Goal: Transaction & Acquisition: Obtain resource

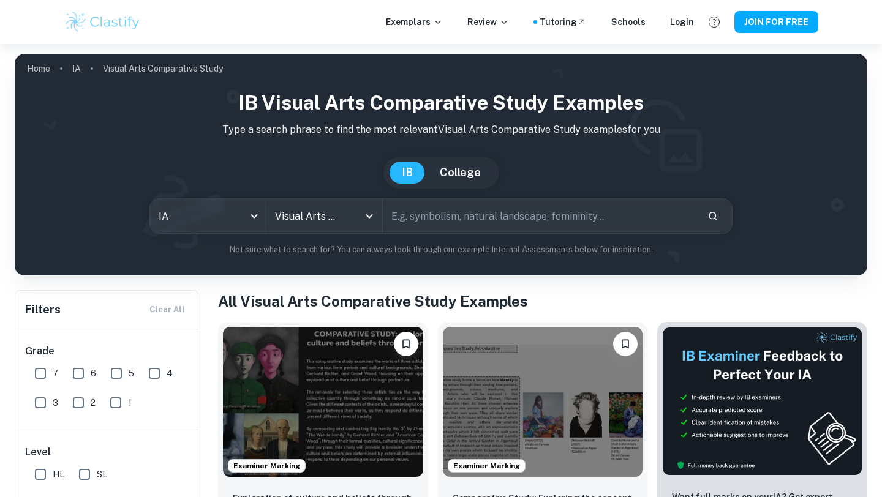
scroll to position [189, 0]
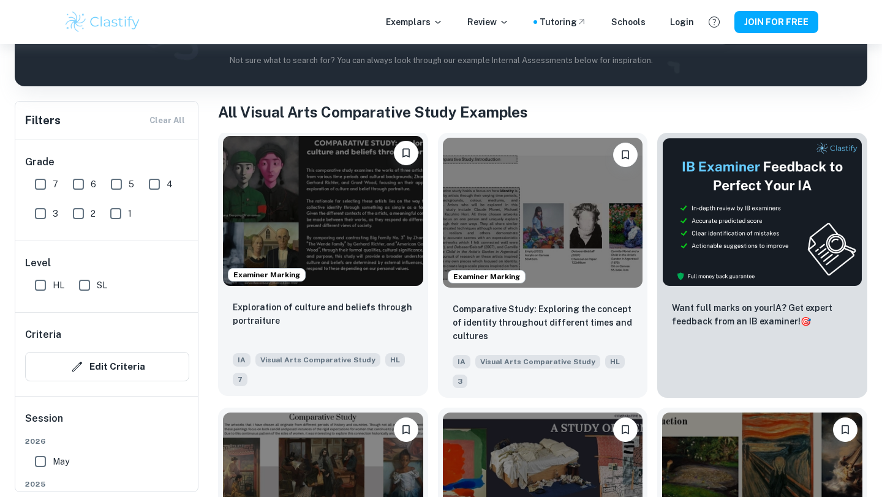
click at [277, 227] on img at bounding box center [323, 211] width 200 height 150
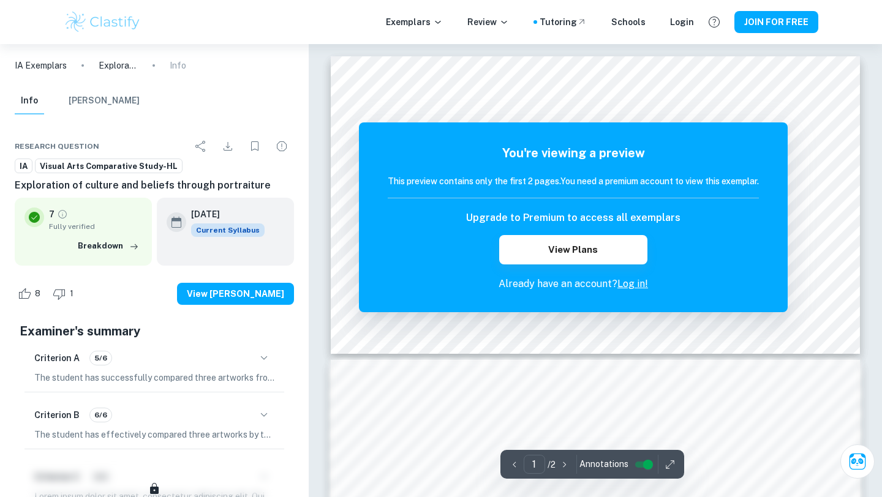
click at [629, 284] on link "Log in!" at bounding box center [632, 284] width 31 height 12
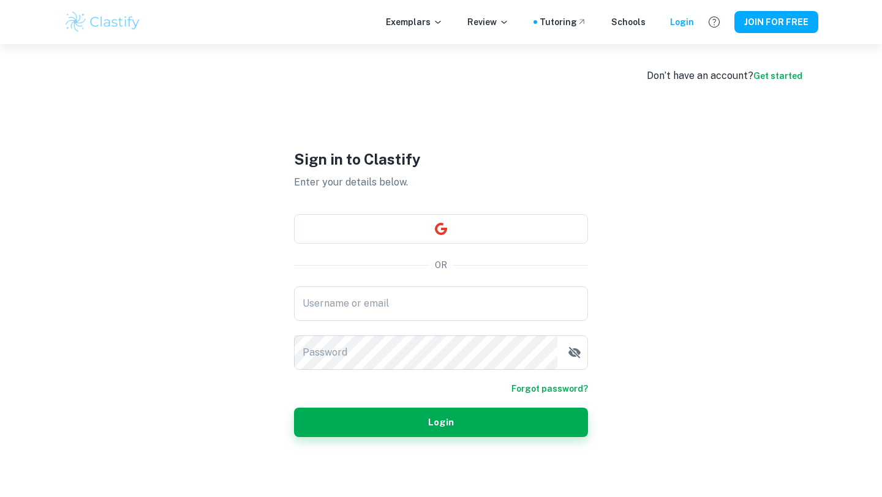
click at [542, 274] on div "Sign in to Clastify Enter your details below. OR Username or email Username or …" at bounding box center [441, 292] width 294 height 497
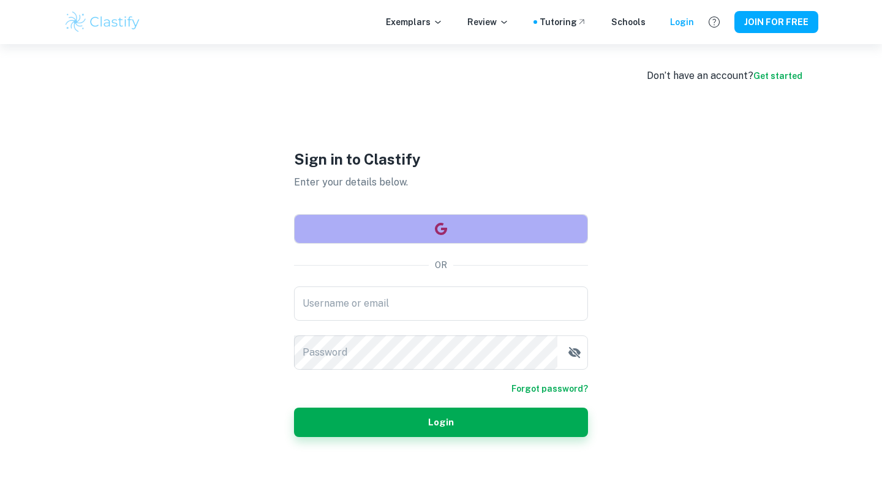
click at [517, 228] on button "button" at bounding box center [441, 228] width 294 height 29
